Goal: Task Accomplishment & Management: Use online tool/utility

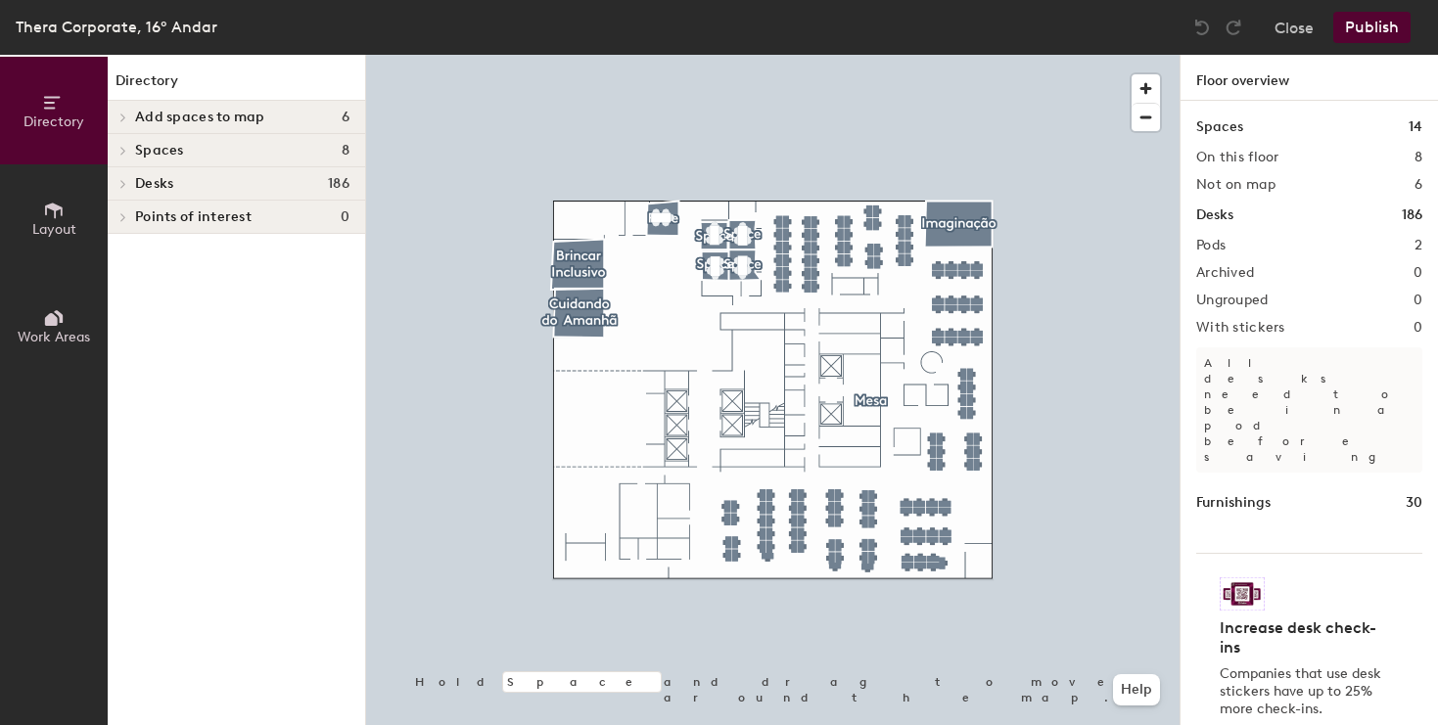
click at [157, 114] on span "Add spaces to map" at bounding box center [200, 118] width 130 height 16
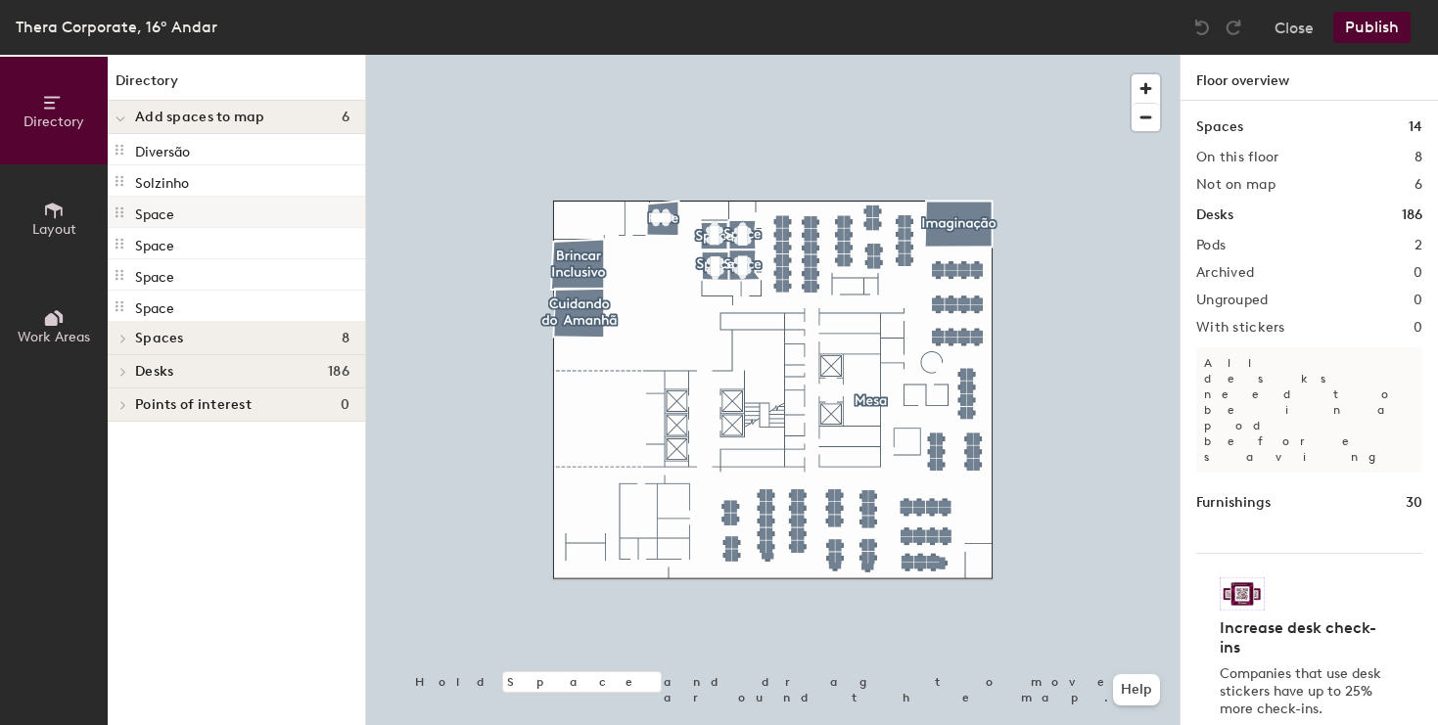
click at [219, 218] on div "Space" at bounding box center [236, 212] width 257 height 31
click at [569, 55] on div at bounding box center [773, 55] width 814 height 0
click at [126, 115] on div at bounding box center [120, 117] width 25 height 32
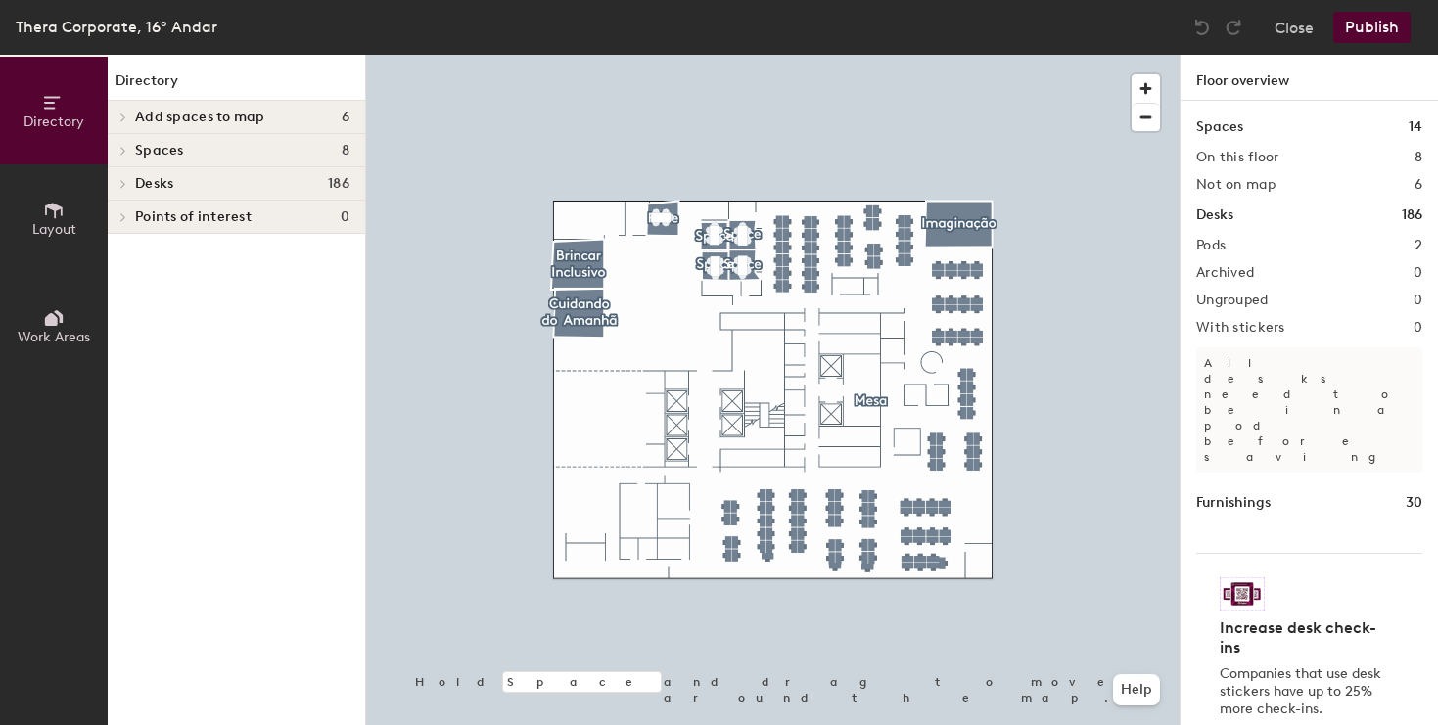
click at [44, 204] on icon at bounding box center [54, 211] width 22 height 22
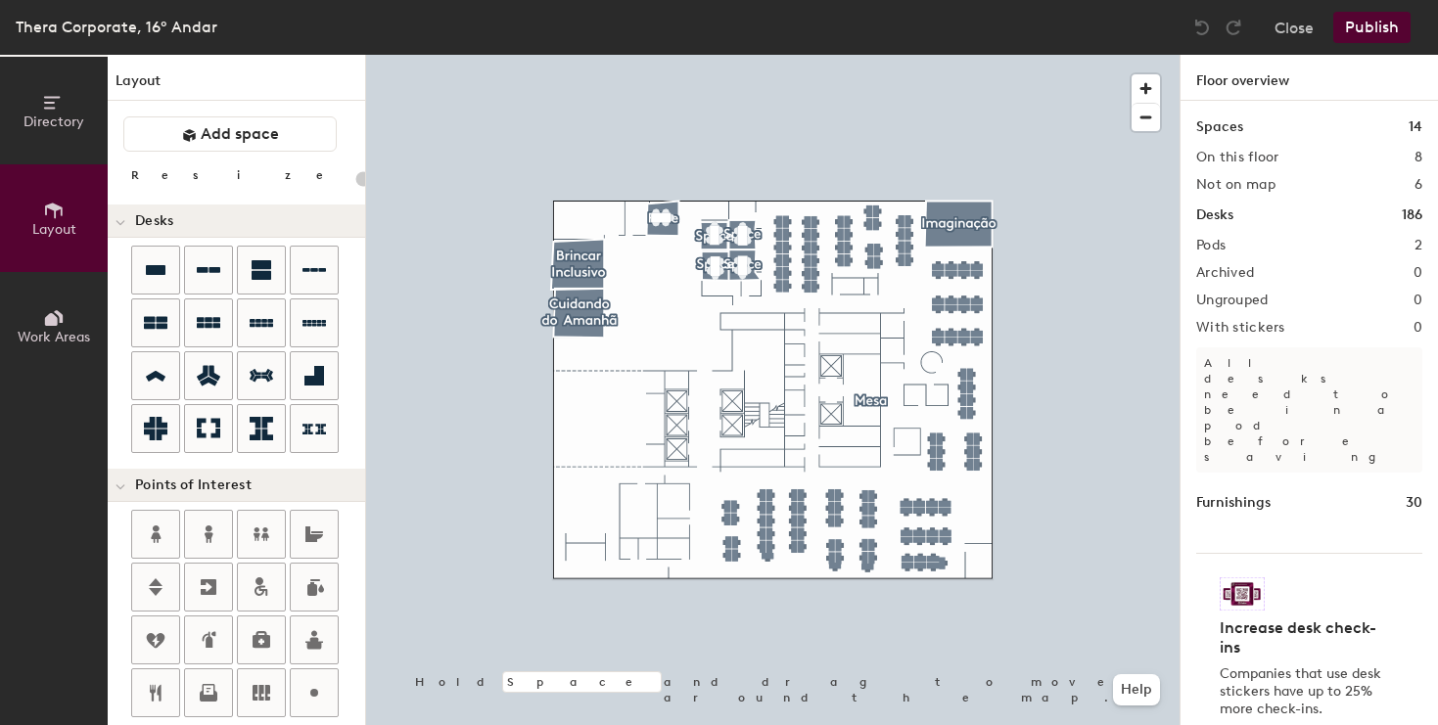
click at [54, 114] on span "Directory" at bounding box center [53, 122] width 61 height 17
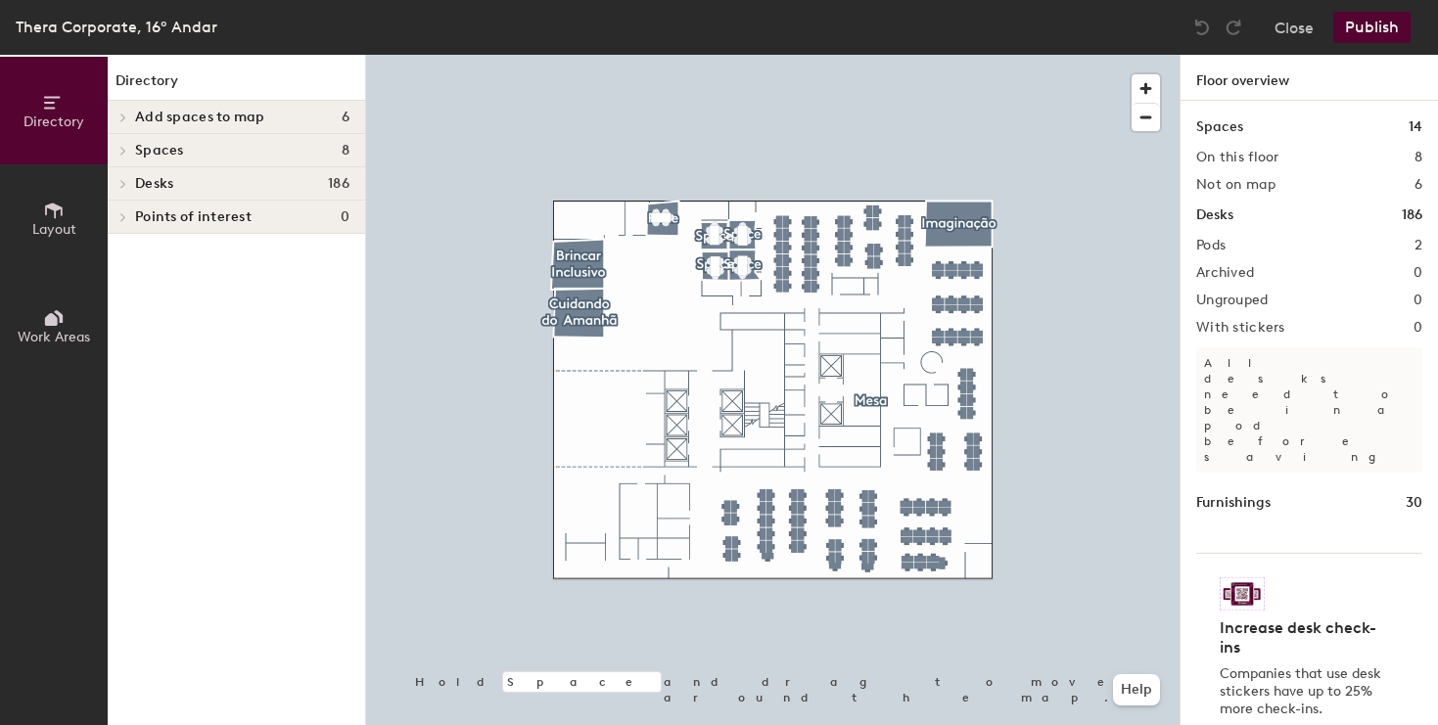
click at [45, 200] on icon at bounding box center [54, 211] width 22 height 22
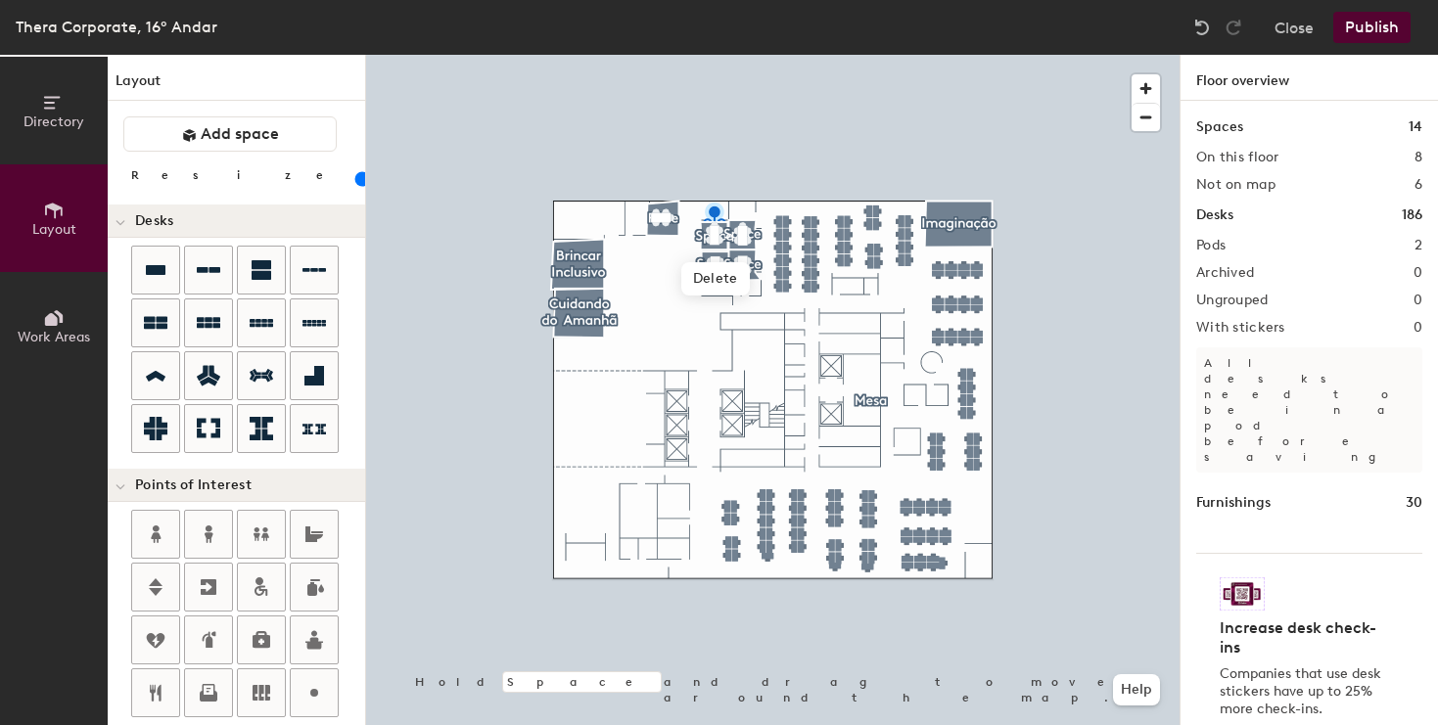
click at [771, 55] on div at bounding box center [773, 55] width 814 height 0
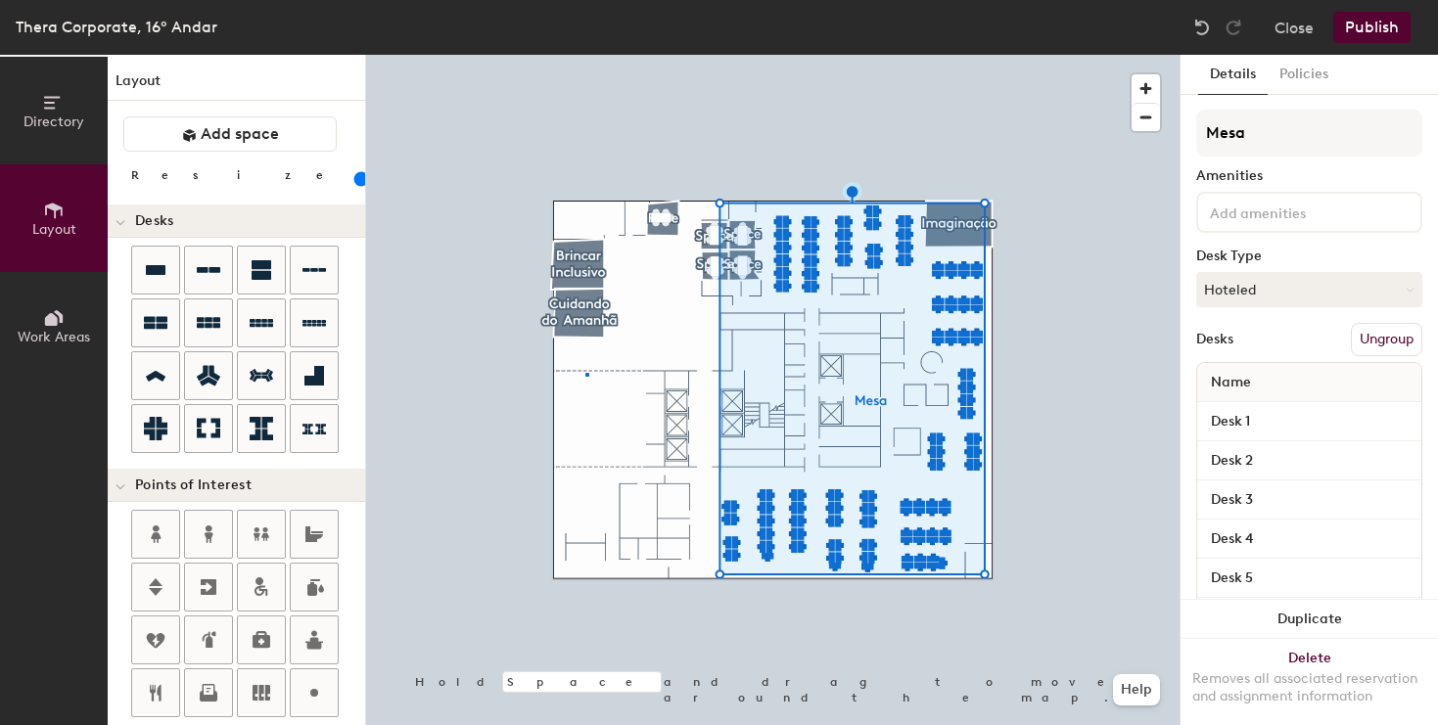
click at [585, 55] on div at bounding box center [773, 55] width 814 height 0
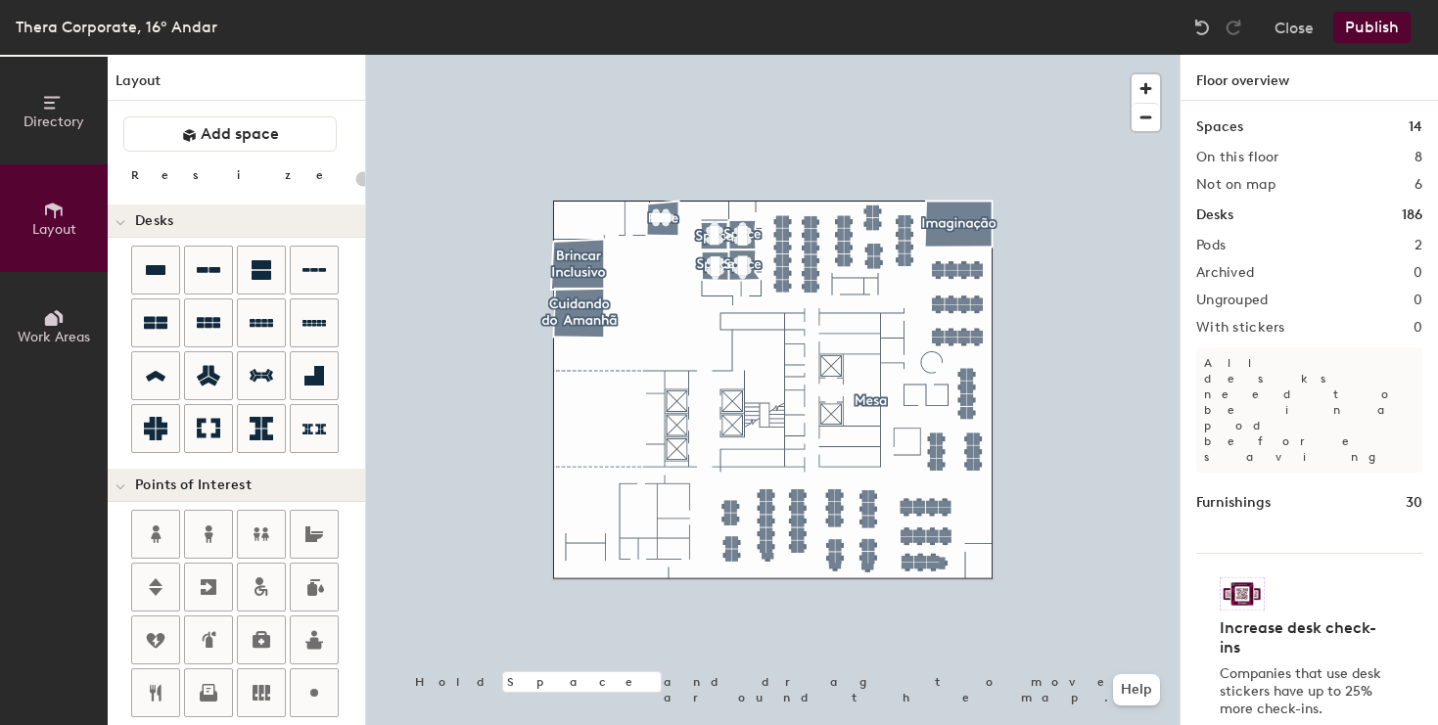
click at [582, 434] on div "Directory Layout Work Areas Layout Add space Resize Desks Points of Interest Fu…" at bounding box center [719, 390] width 1438 height 671
click at [615, 478] on span "Done" at bounding box center [619, 477] width 58 height 33
click at [641, 486] on span "Delete" at bounding box center [650, 477] width 69 height 33
type input "100"
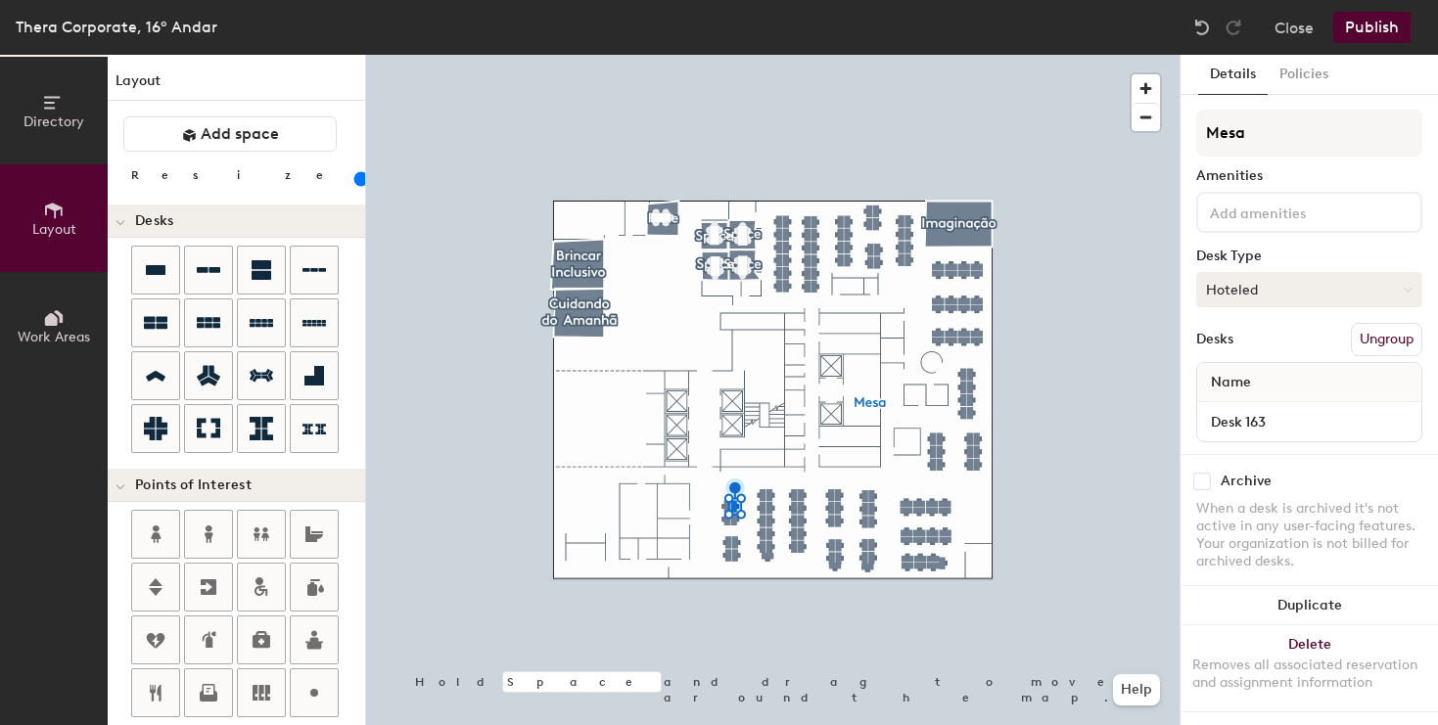
click at [1295, 287] on button "Hoteled" at bounding box center [1309, 289] width 226 height 35
click at [1297, 27] on button "Close" at bounding box center [1294, 27] width 39 height 31
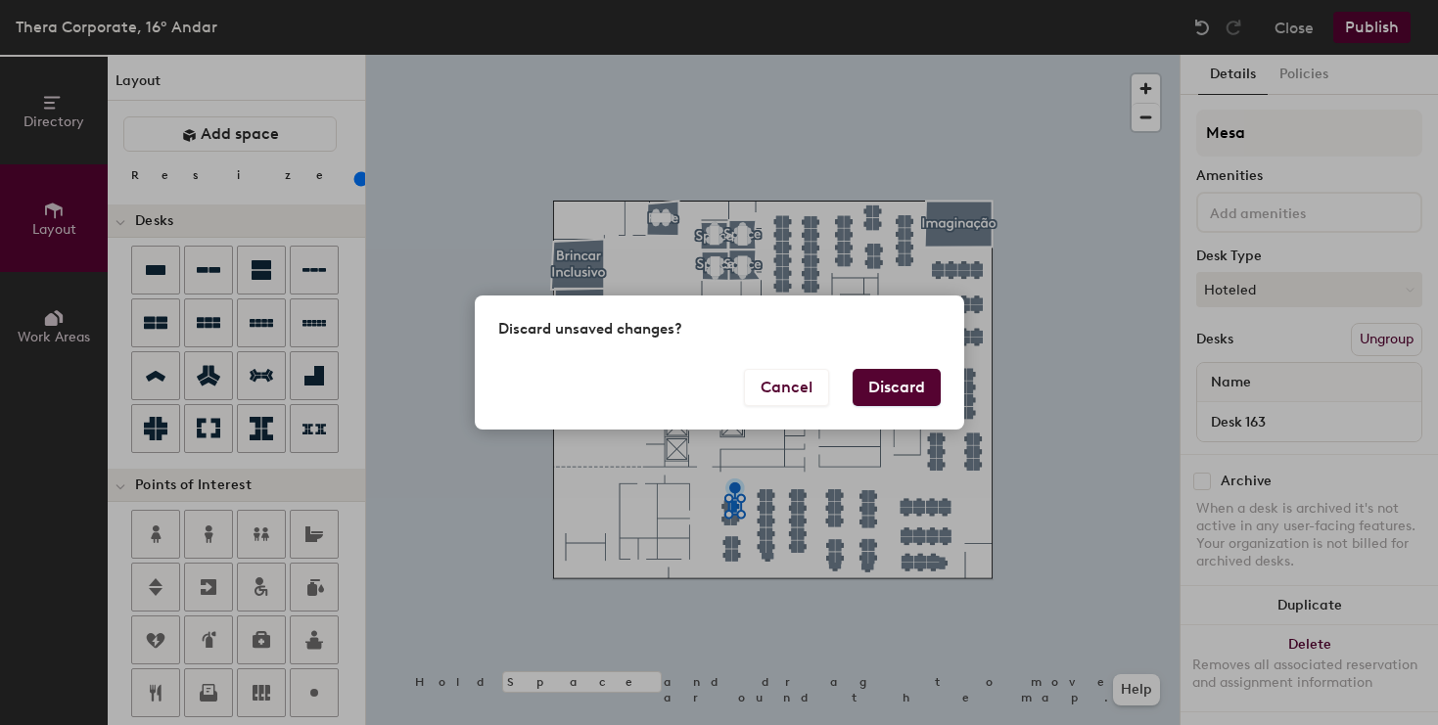
click at [914, 381] on button "Discard" at bounding box center [897, 387] width 88 height 37
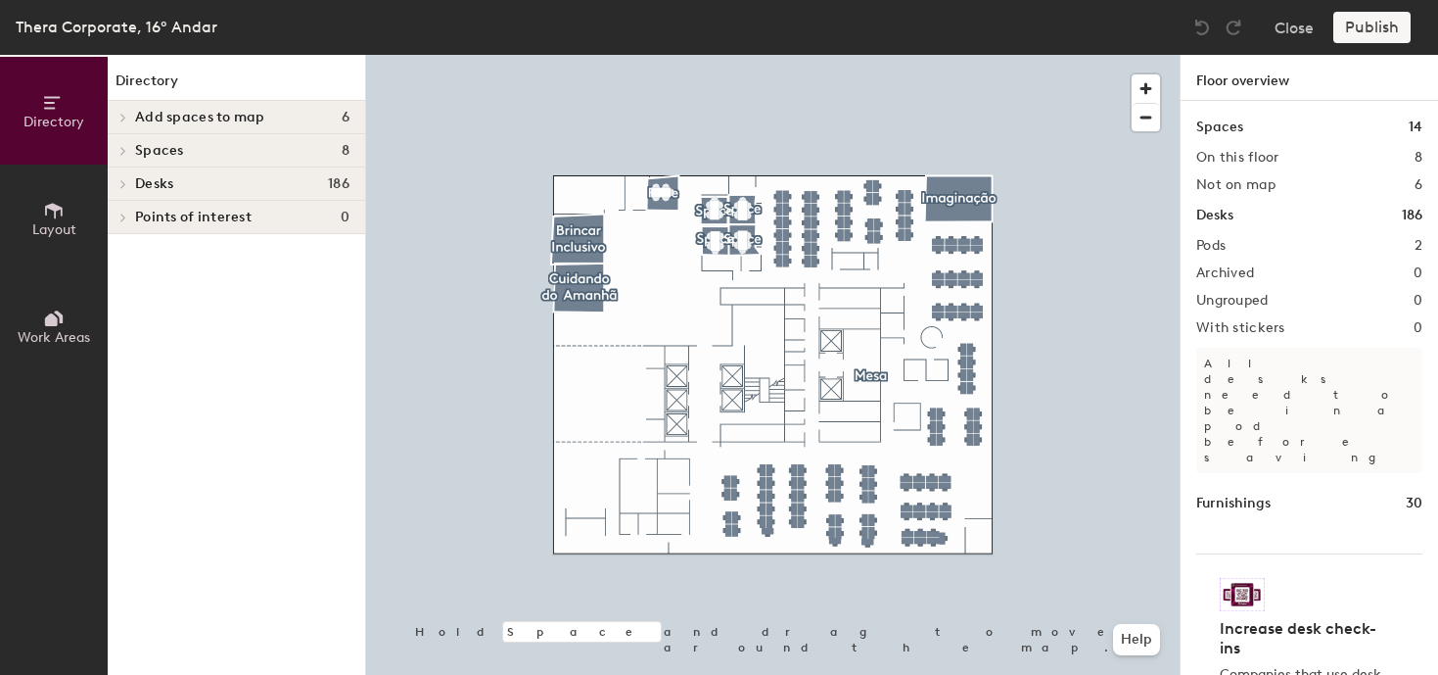
click at [59, 221] on span "Layout" at bounding box center [54, 229] width 44 height 17
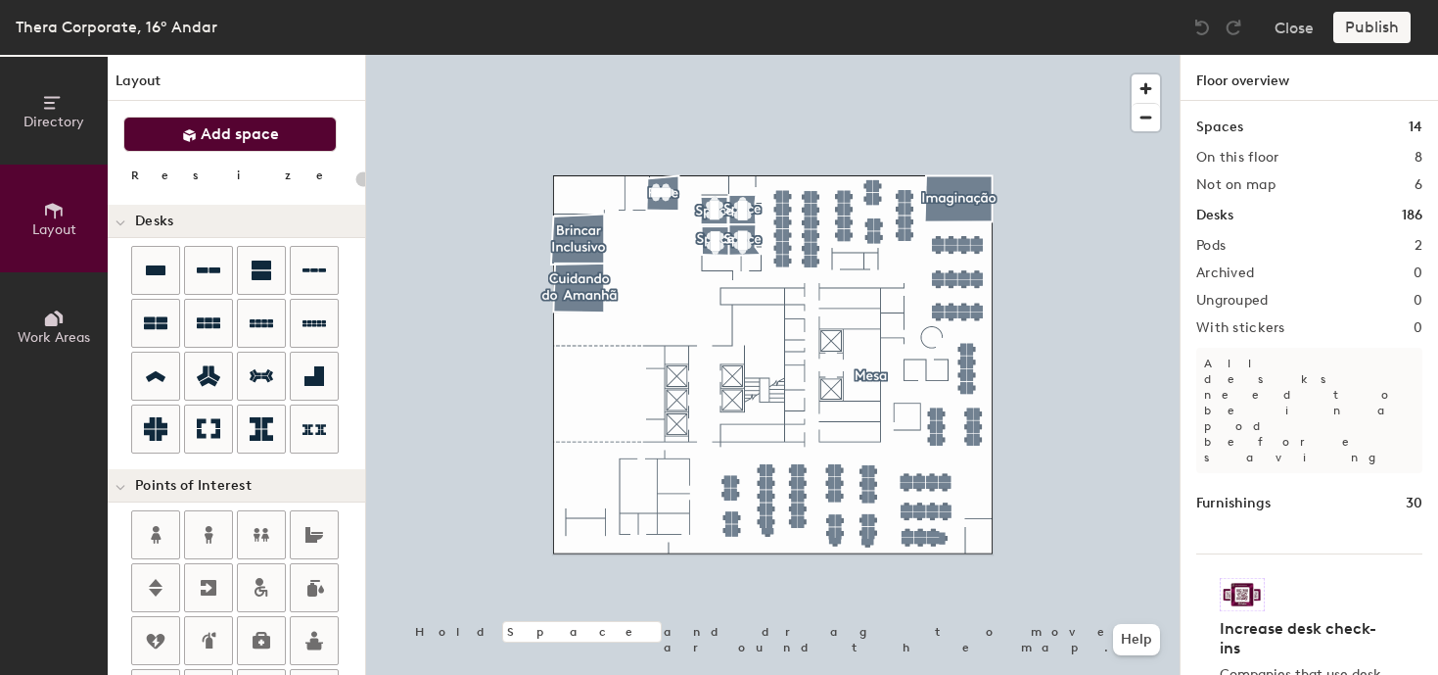
click at [242, 130] on span "Add space" at bounding box center [240, 134] width 78 height 20
click at [603, 425] on div "Directory Layout Work Areas Layout Add space Resize Desks Points of Interest Fu…" at bounding box center [719, 365] width 1438 height 620
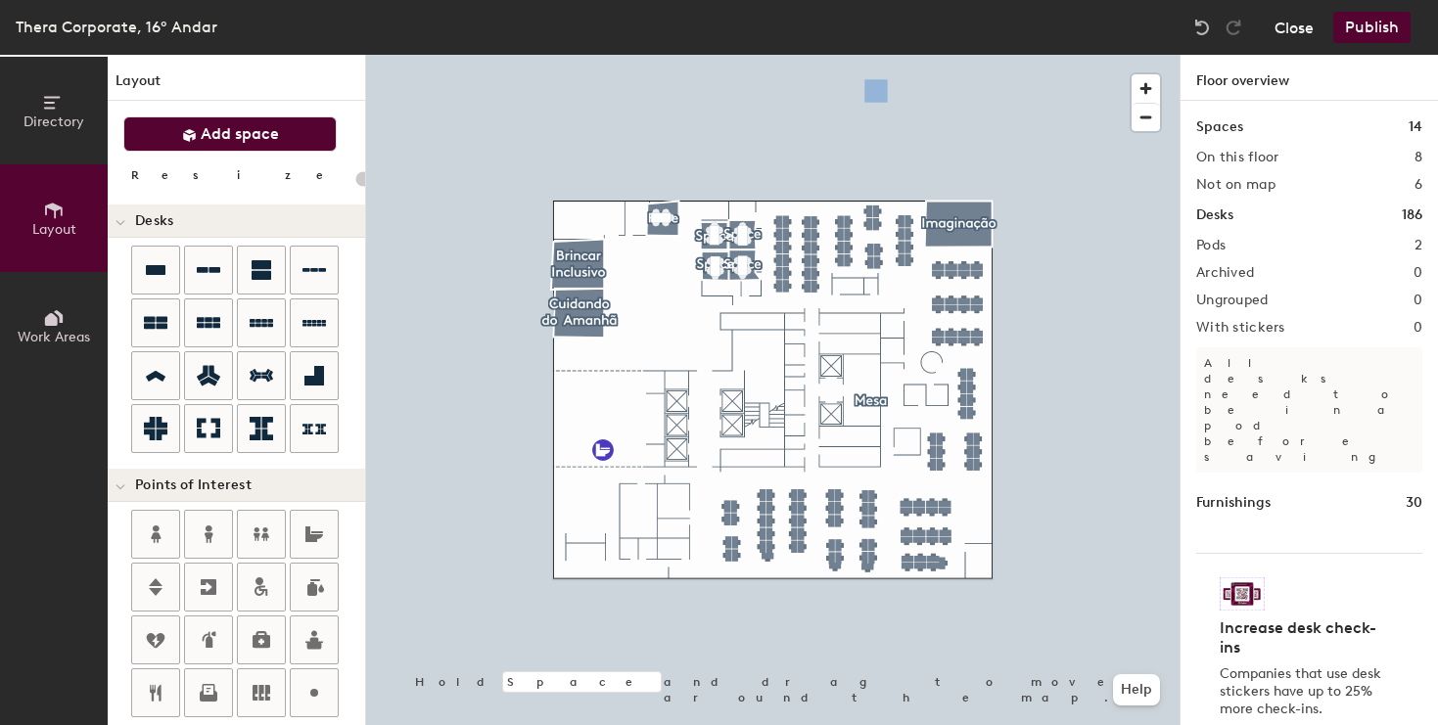
click at [1310, 33] on button "Close" at bounding box center [1294, 27] width 39 height 31
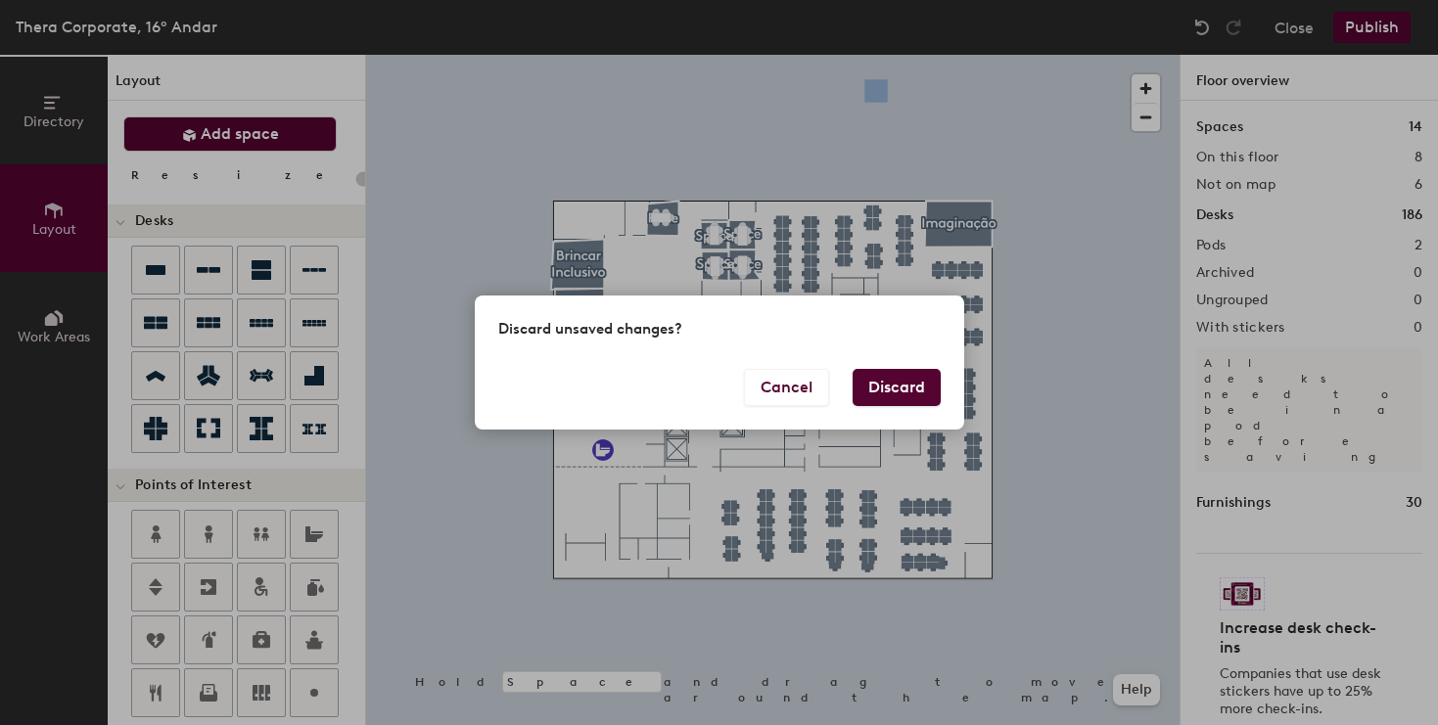
click at [912, 382] on button "Discard" at bounding box center [897, 387] width 88 height 37
type input "20"
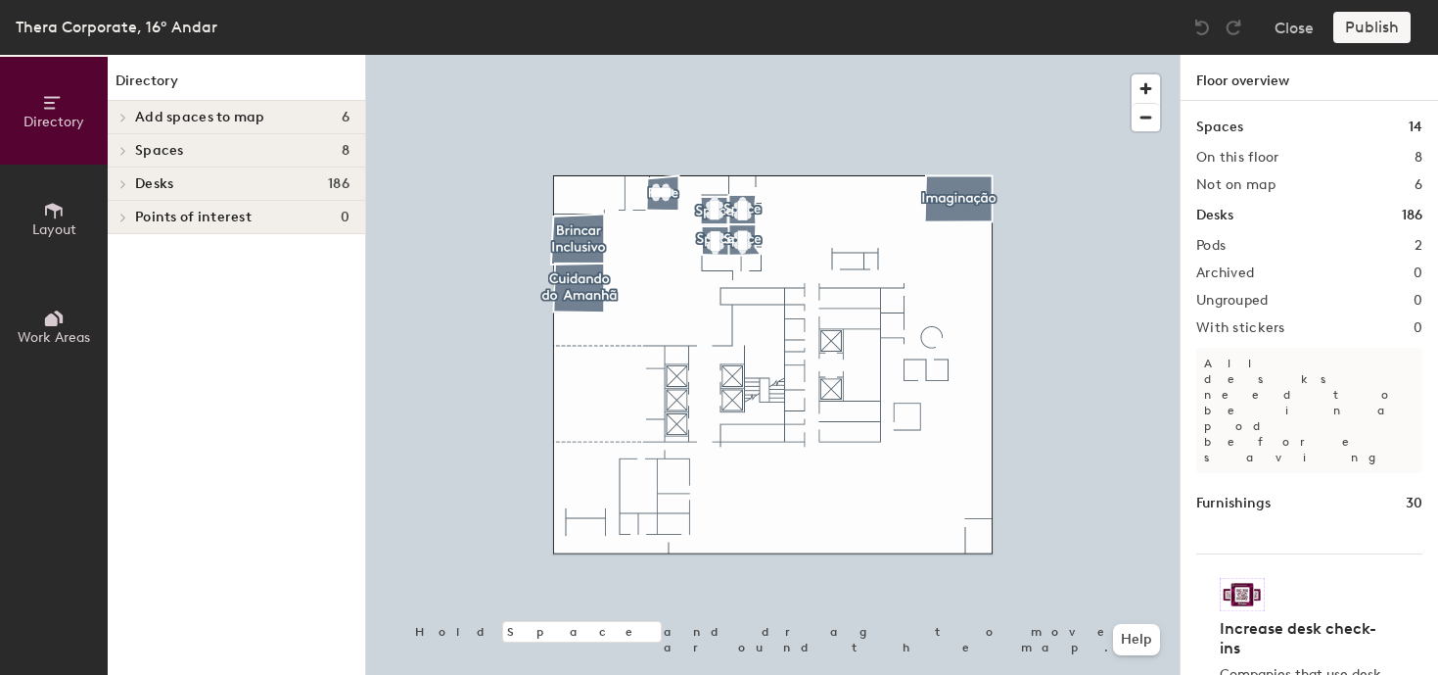
click at [63, 226] on span "Layout" at bounding box center [54, 229] width 44 height 17
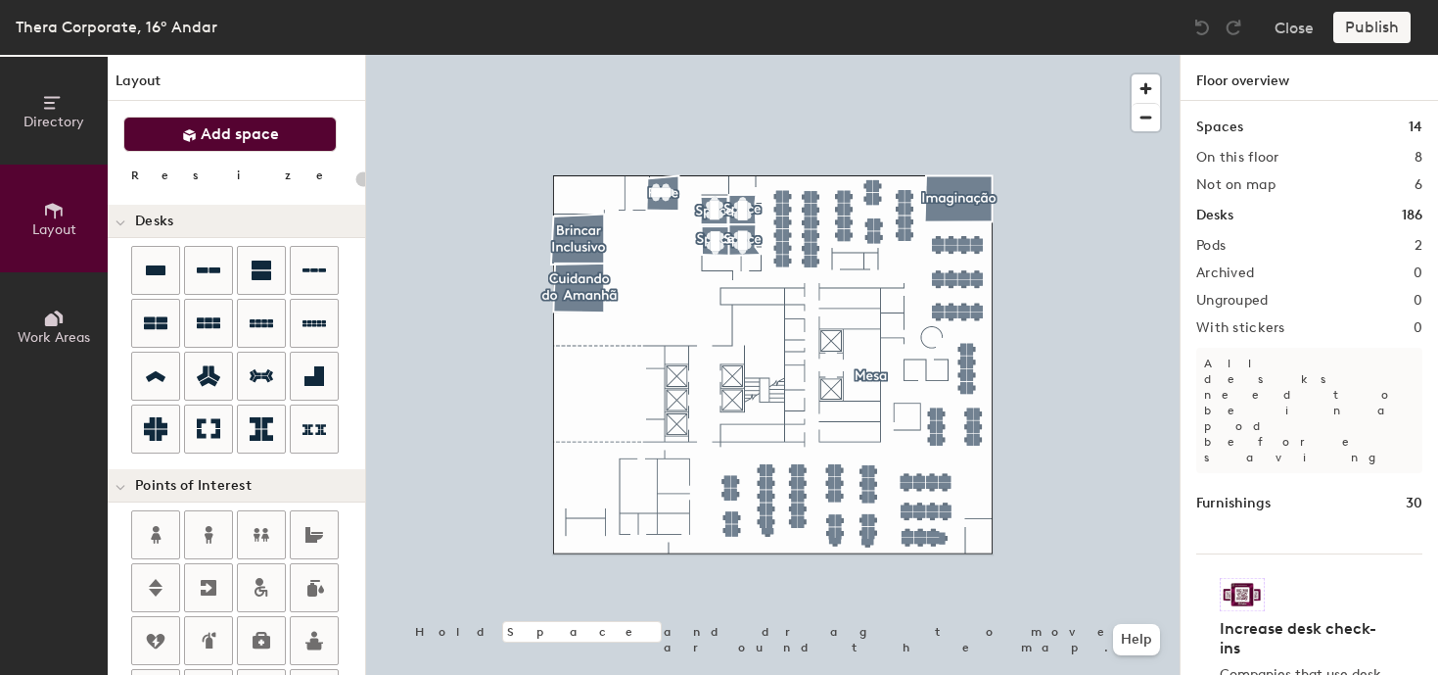
click at [217, 134] on span "Add space" at bounding box center [240, 134] width 78 height 20
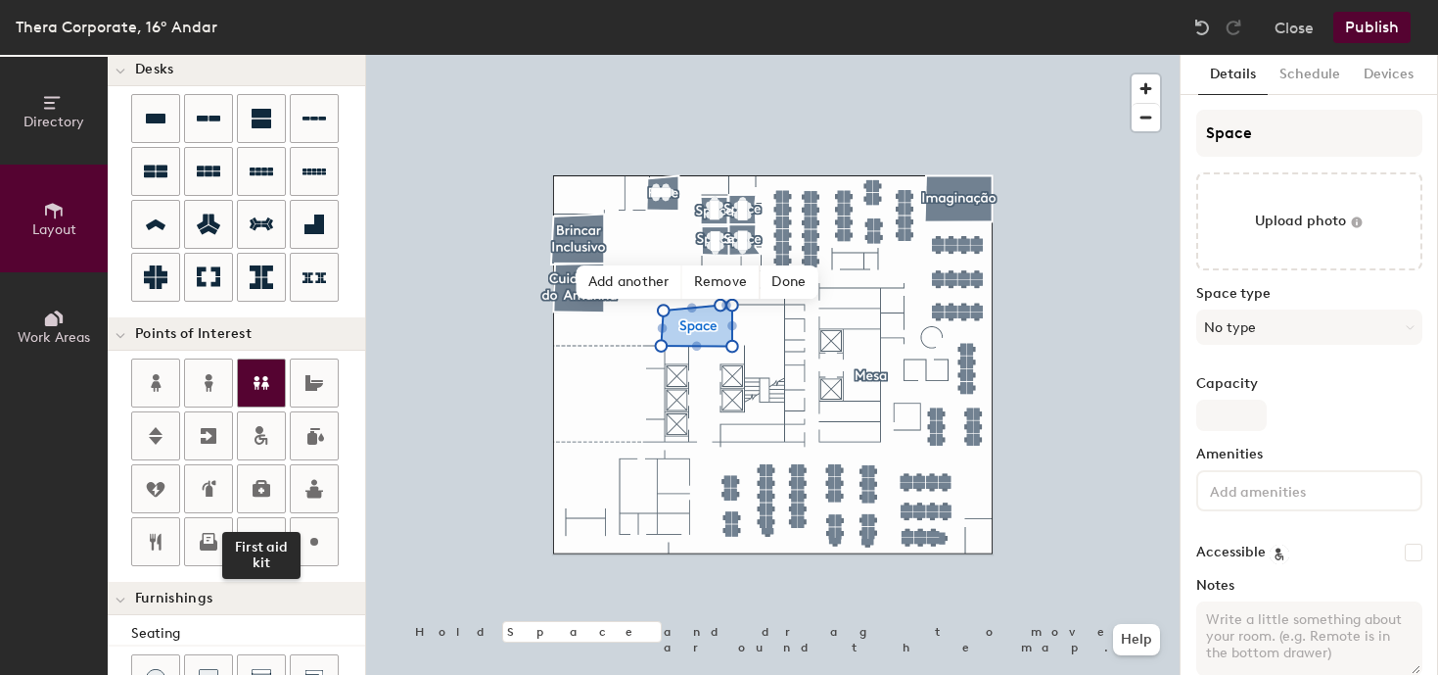
scroll to position [170, 0]
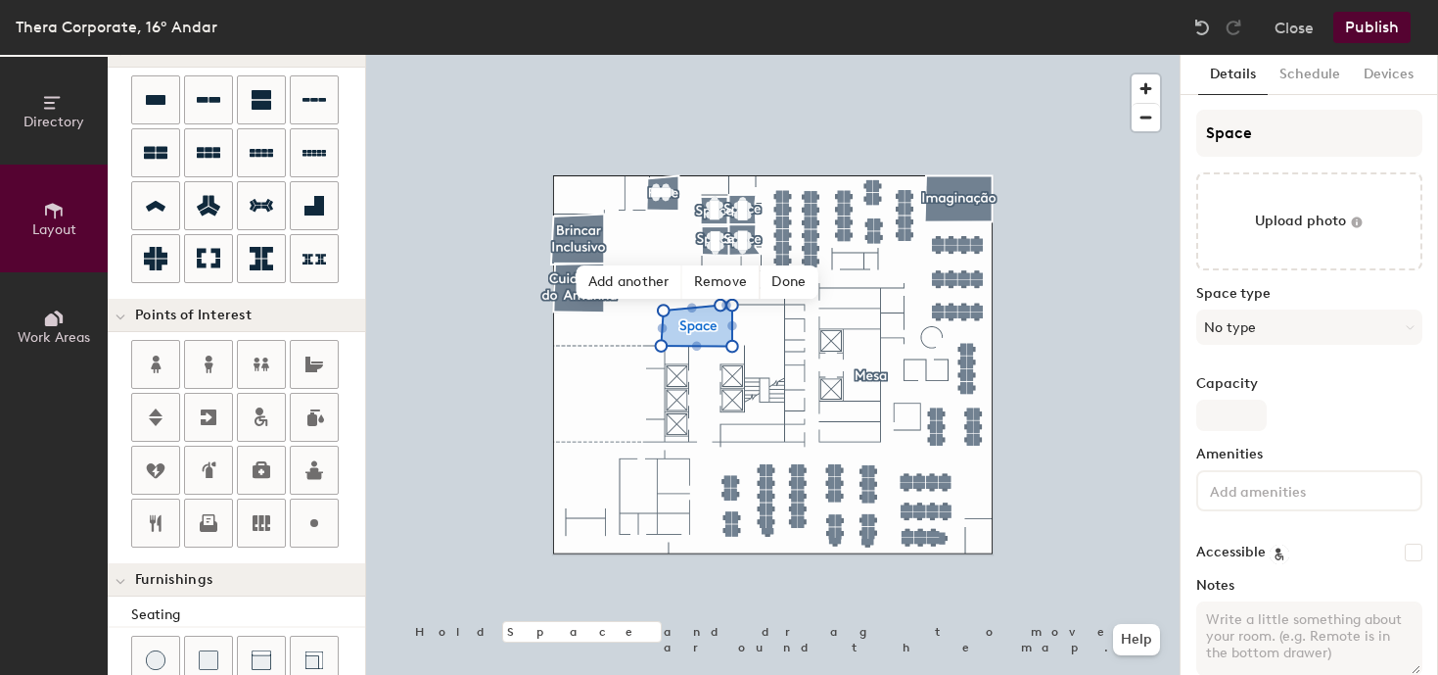
click at [581, 422] on div "Directory Layout Work Areas Layout Add space Resize Desks Points of Interest Fu…" at bounding box center [719, 365] width 1438 height 620
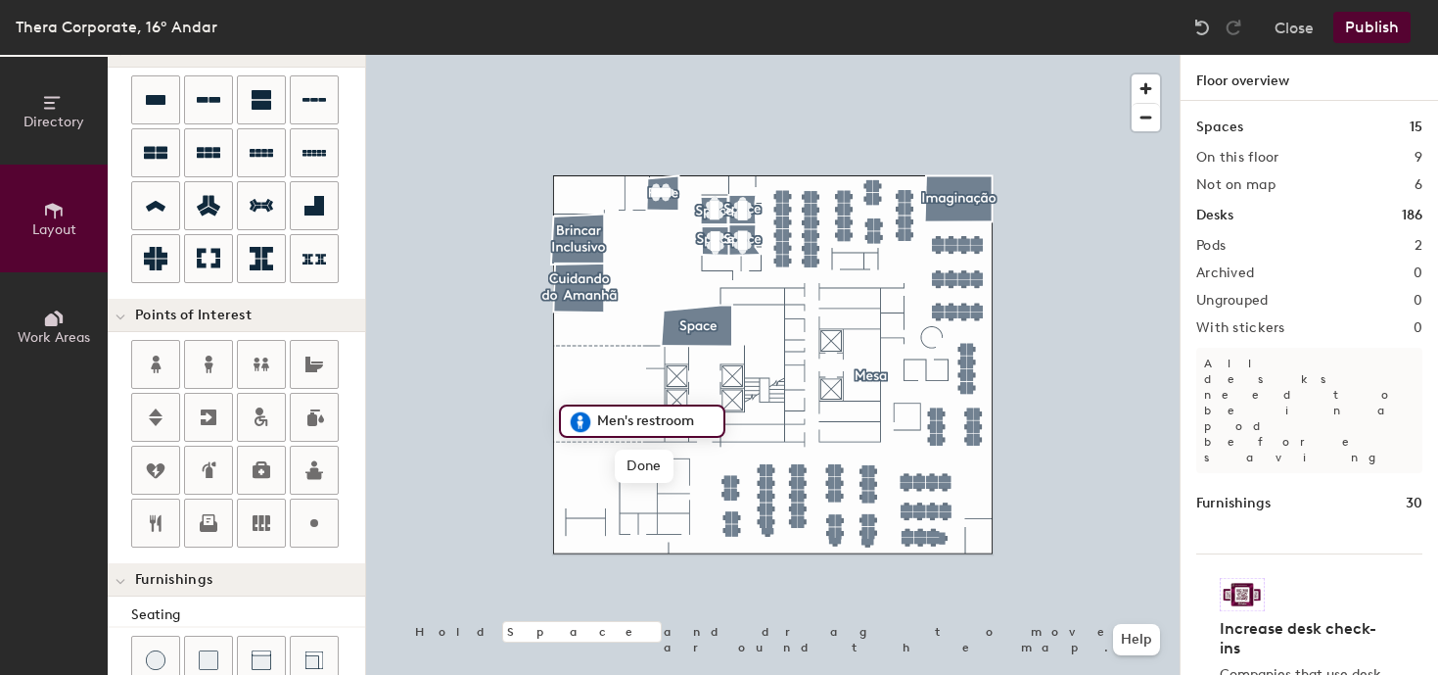
click at [588, 392] on div "Directory Layout Work Areas Layout Add space Resize Desks Points of Interest Fu…" at bounding box center [719, 365] width 1438 height 620
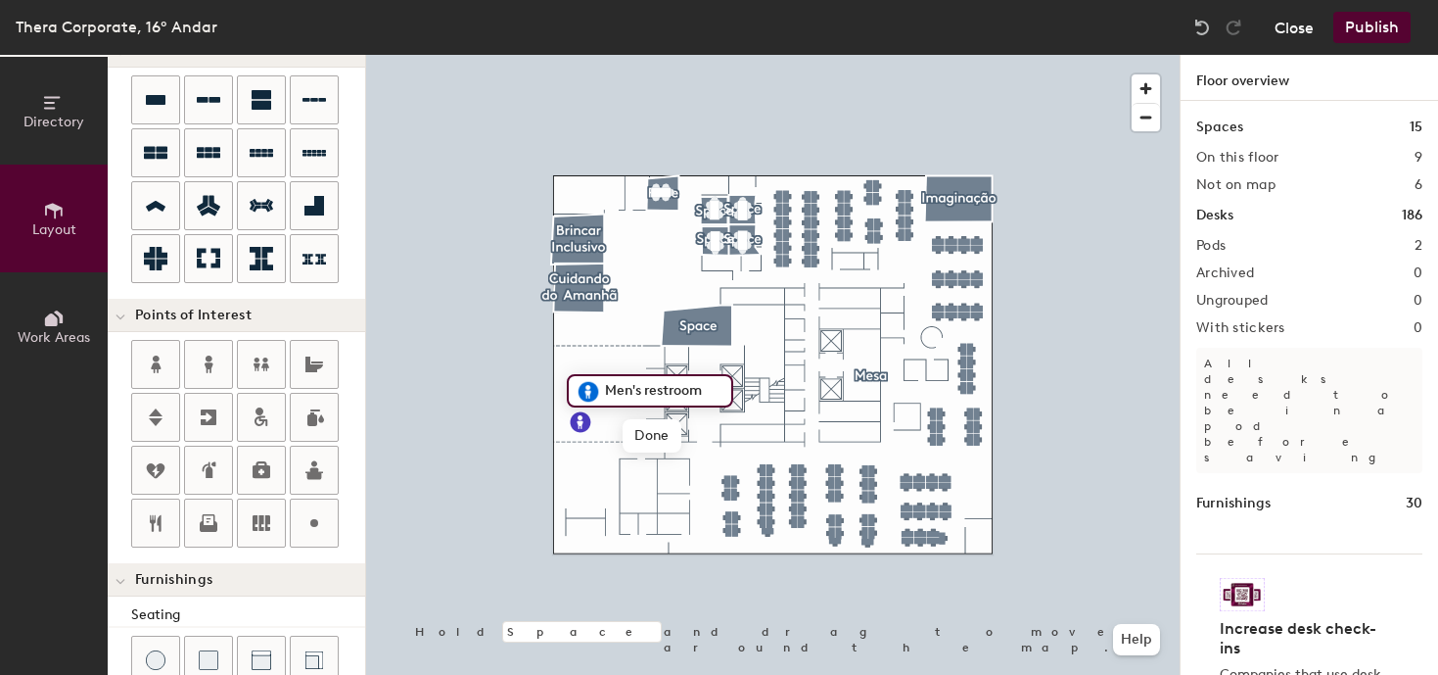
click at [1293, 26] on button "Close" at bounding box center [1294, 27] width 39 height 31
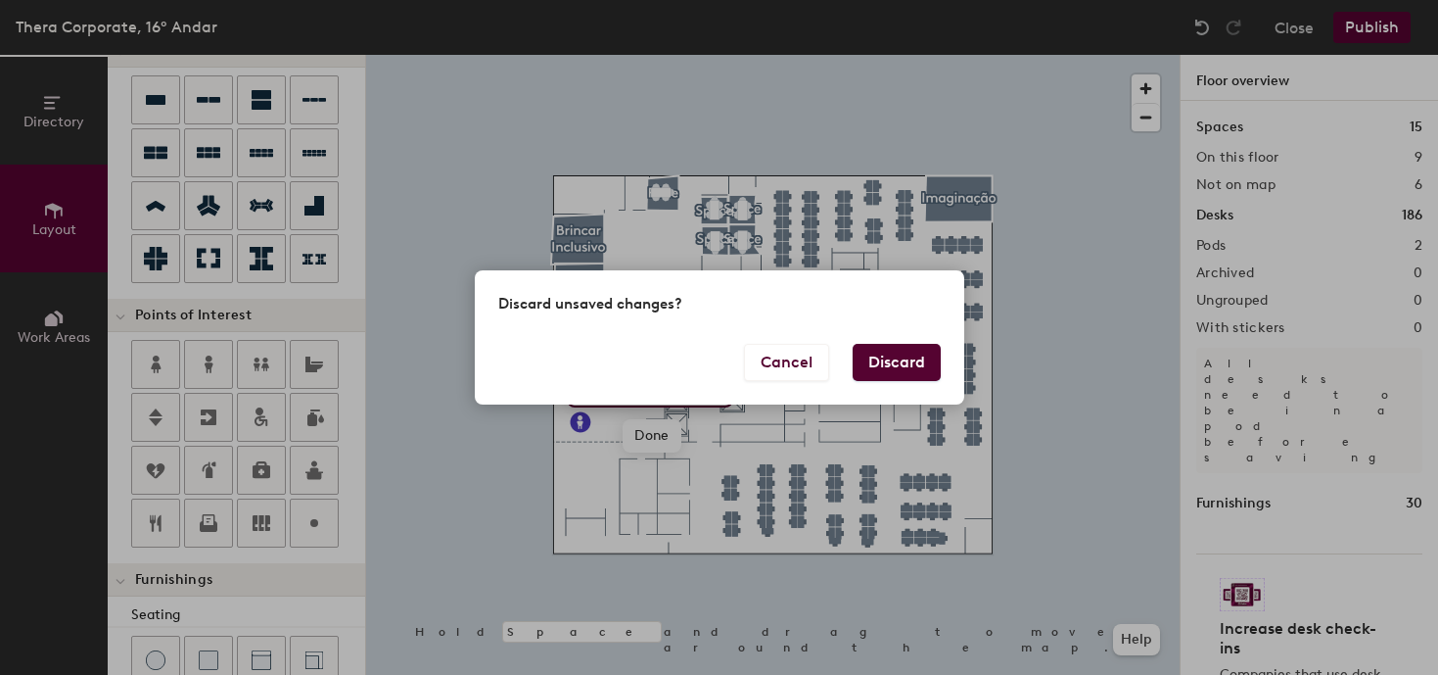
click at [897, 367] on button "Discard" at bounding box center [897, 362] width 88 height 37
type input "20"
